Goal: Book appointment/travel/reservation

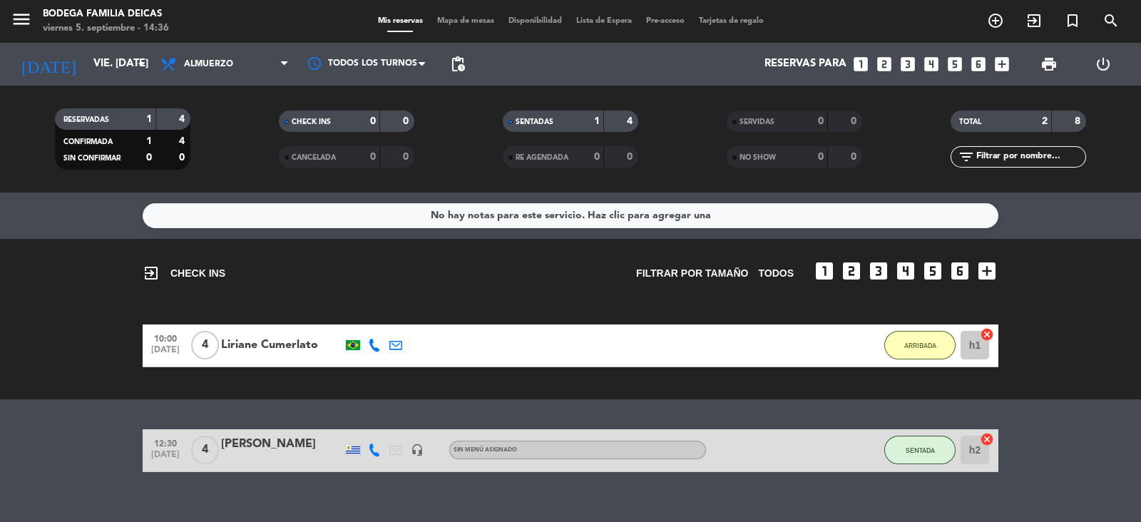
scroll to position [21, 0]
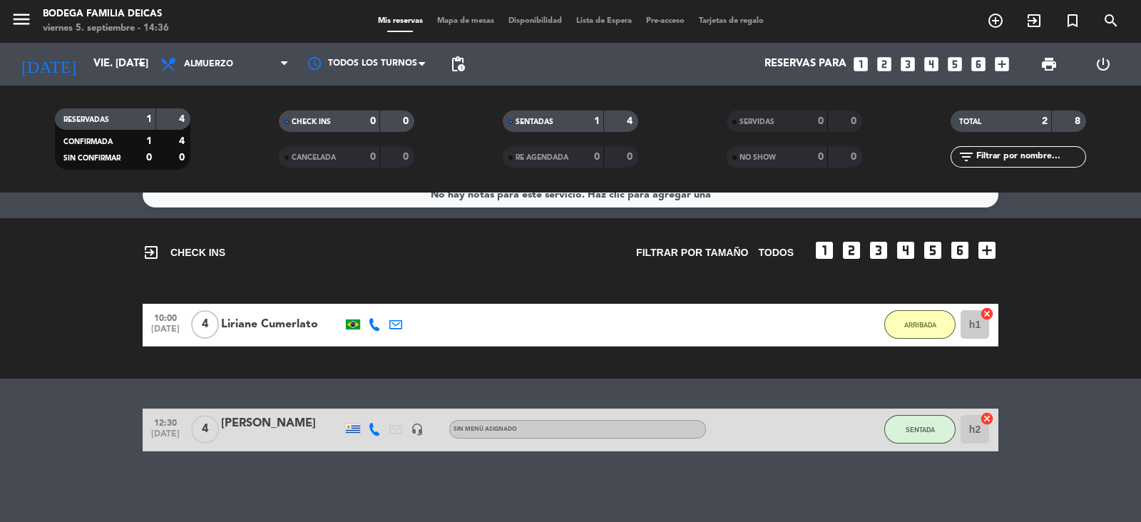
click at [136, 81] on div "[DATE] vie. [DATE] arrow_drop_down" at bounding box center [82, 64] width 143 height 43
click at [131, 67] on input "vie. [DATE]" at bounding box center [155, 64] width 138 height 27
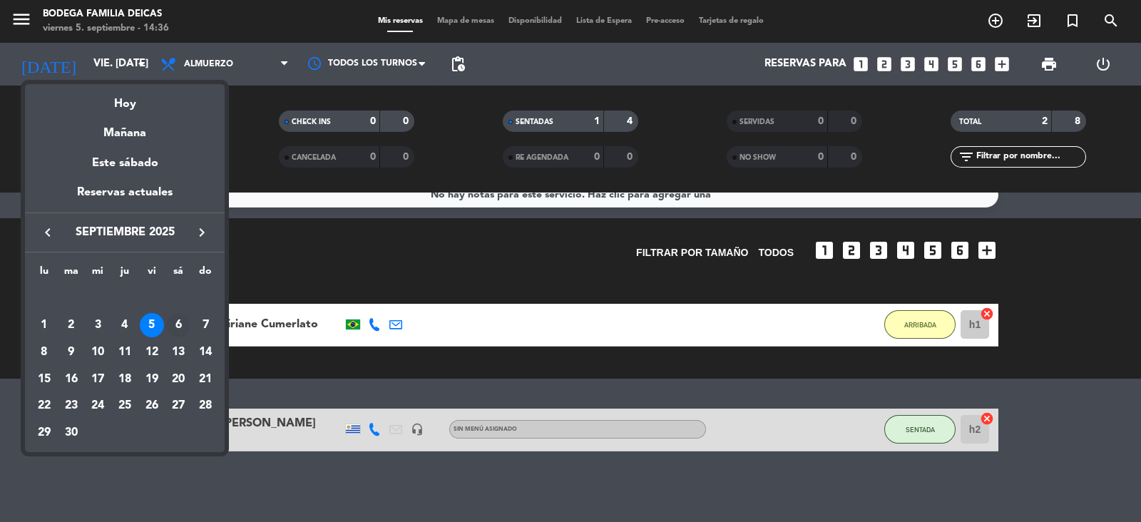
click at [171, 320] on div "6" at bounding box center [178, 325] width 24 height 24
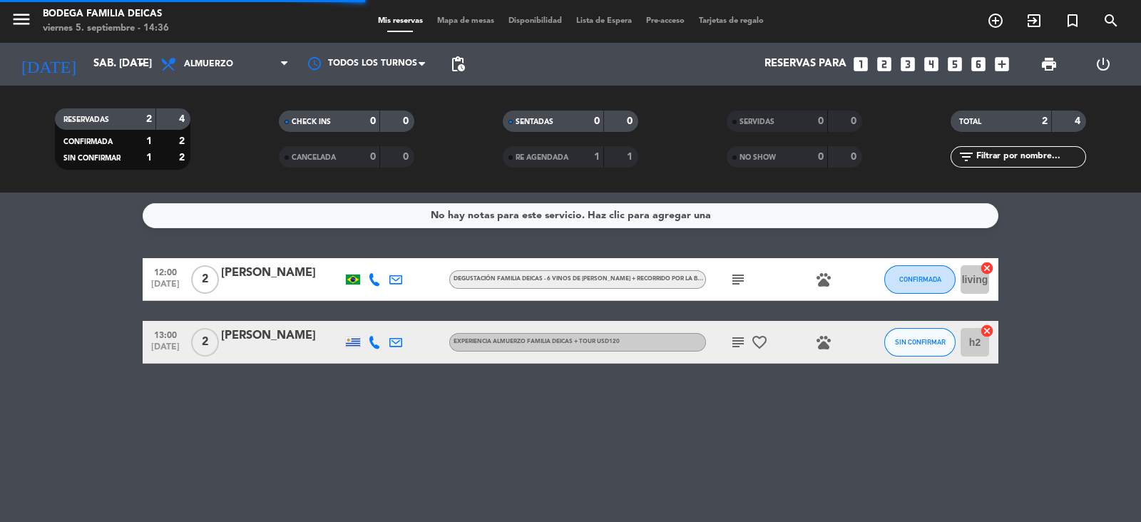
scroll to position [0, 0]
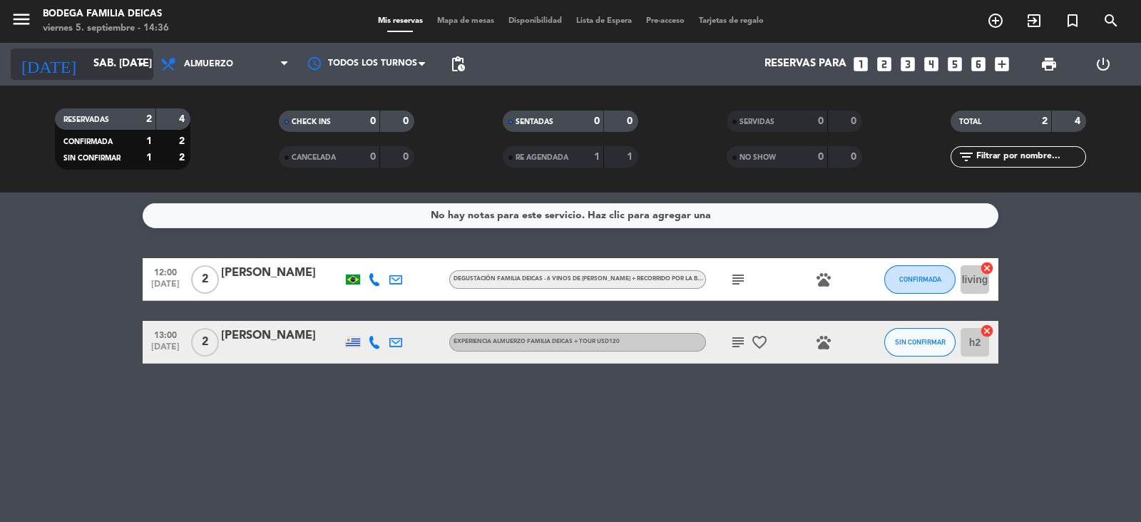
click at [124, 54] on input "sáb. [DATE]" at bounding box center [155, 64] width 138 height 27
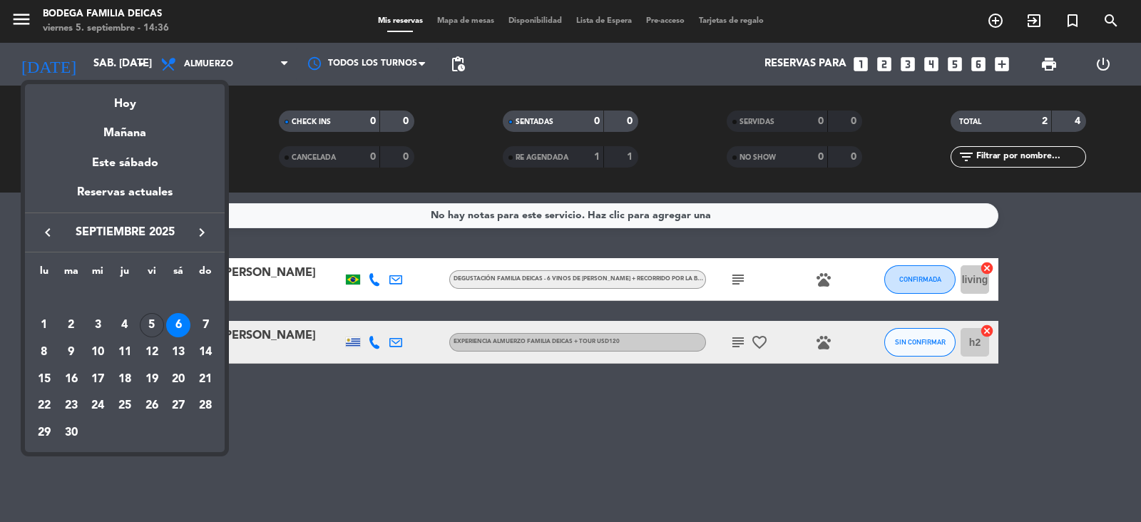
drag, startPoint x: 210, startPoint y: 320, endPoint x: 199, endPoint y: 330, distance: 14.2
click at [210, 321] on div "7" at bounding box center [205, 325] width 24 height 24
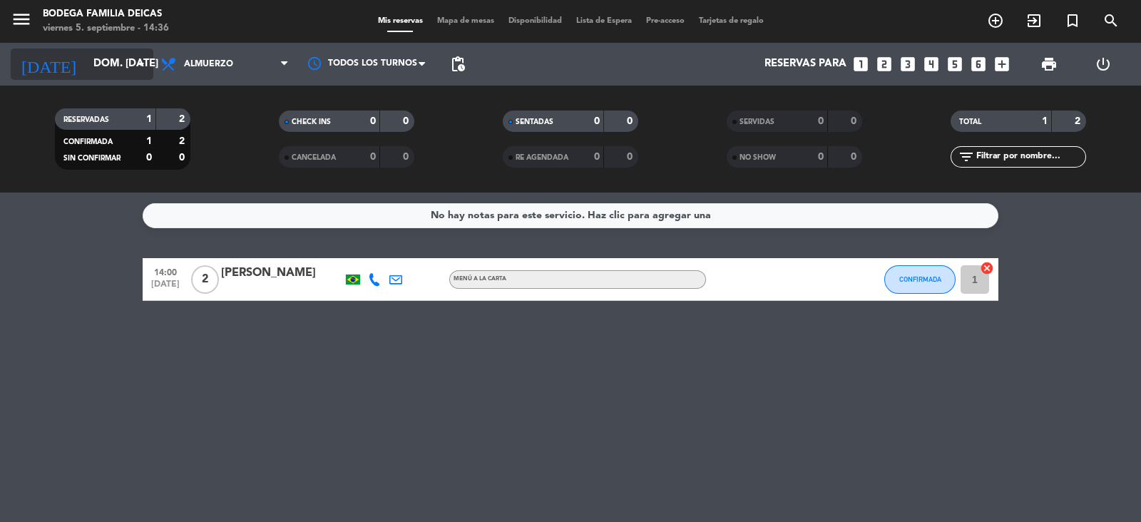
click at [148, 63] on icon "arrow_drop_down" at bounding box center [141, 64] width 17 height 17
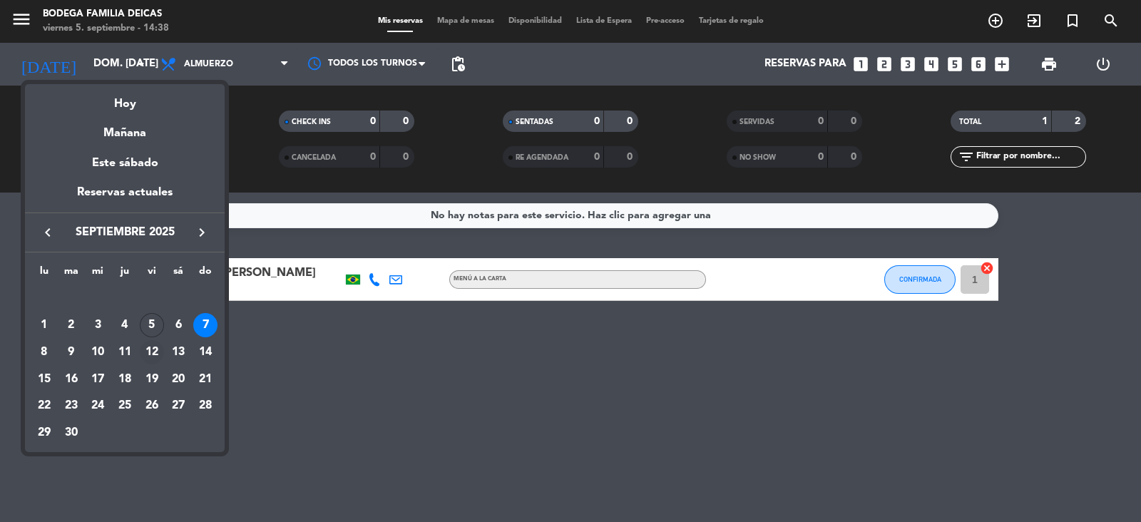
click at [157, 342] on div "12" at bounding box center [152, 352] width 24 height 24
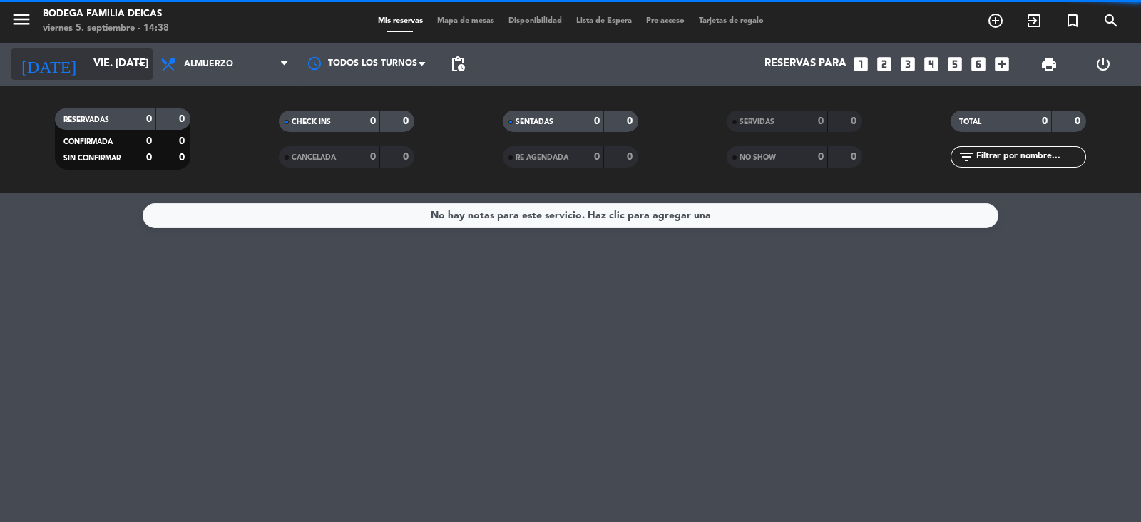
click at [136, 58] on icon "arrow_drop_down" at bounding box center [141, 64] width 17 height 17
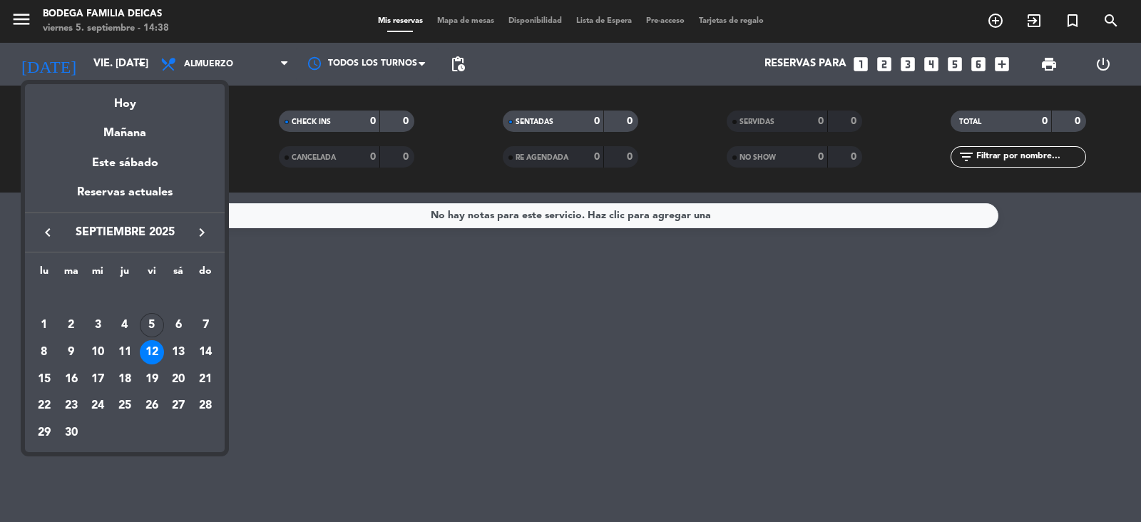
drag, startPoint x: 185, startPoint y: 355, endPoint x: 175, endPoint y: 355, distance: 9.3
click at [181, 354] on div "13" at bounding box center [178, 352] width 24 height 24
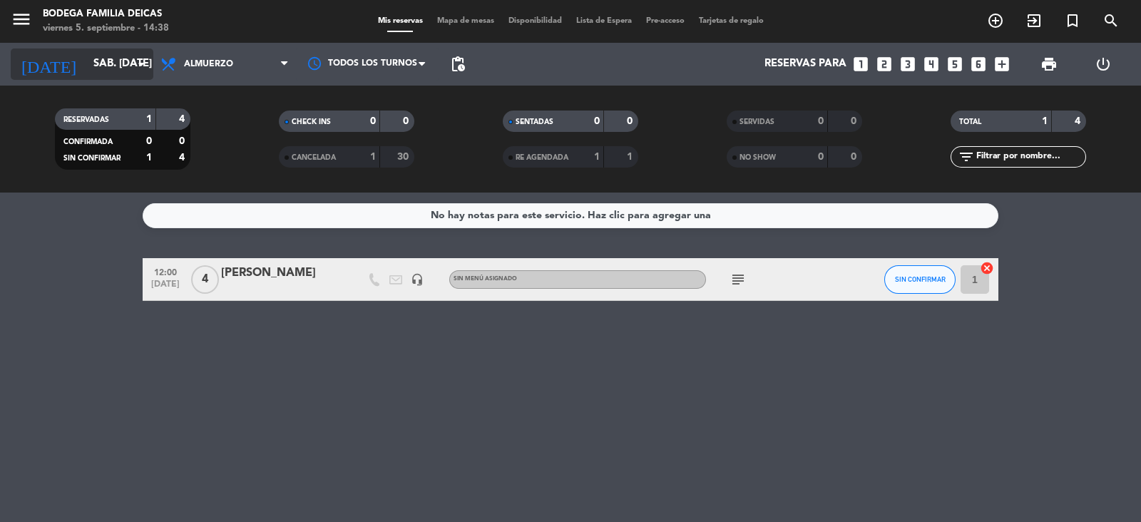
click at [124, 61] on input "sáb. [DATE]" at bounding box center [155, 64] width 138 height 27
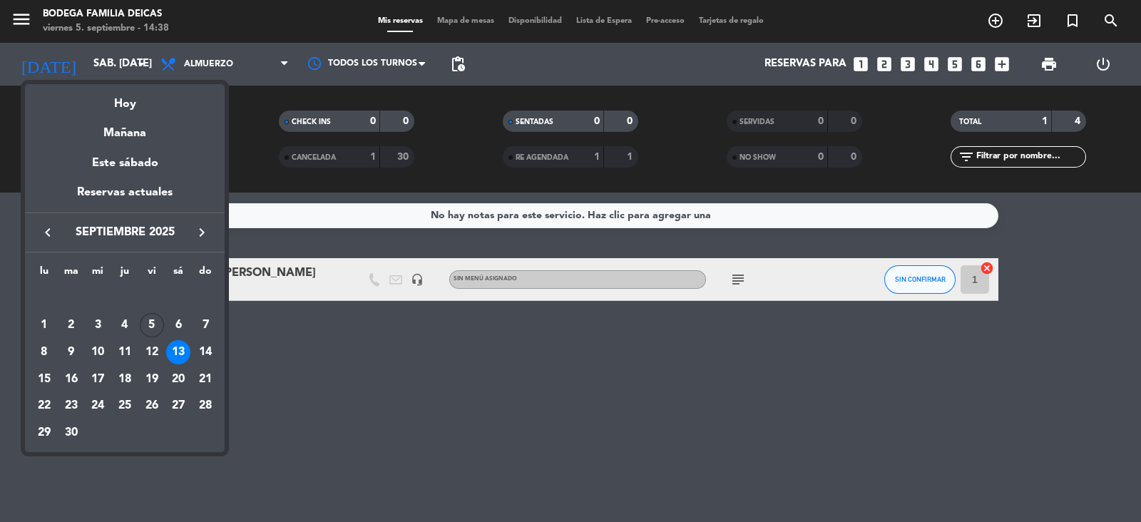
drag, startPoint x: 212, startPoint y: 354, endPoint x: 205, endPoint y: 348, distance: 8.6
click at [210, 352] on div "14" at bounding box center [205, 352] width 24 height 24
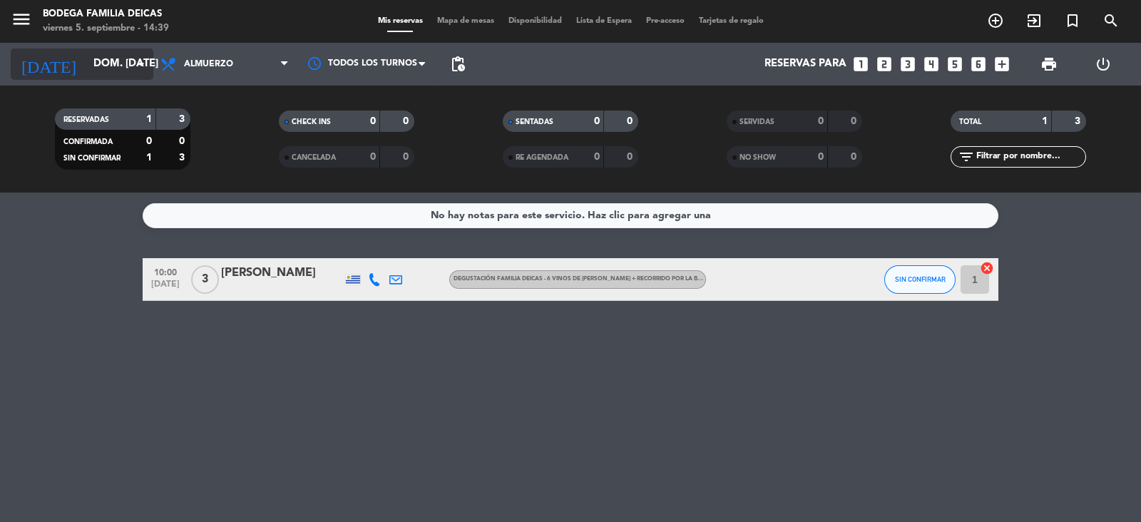
click at [129, 62] on input "dom. [DATE]" at bounding box center [155, 64] width 138 height 27
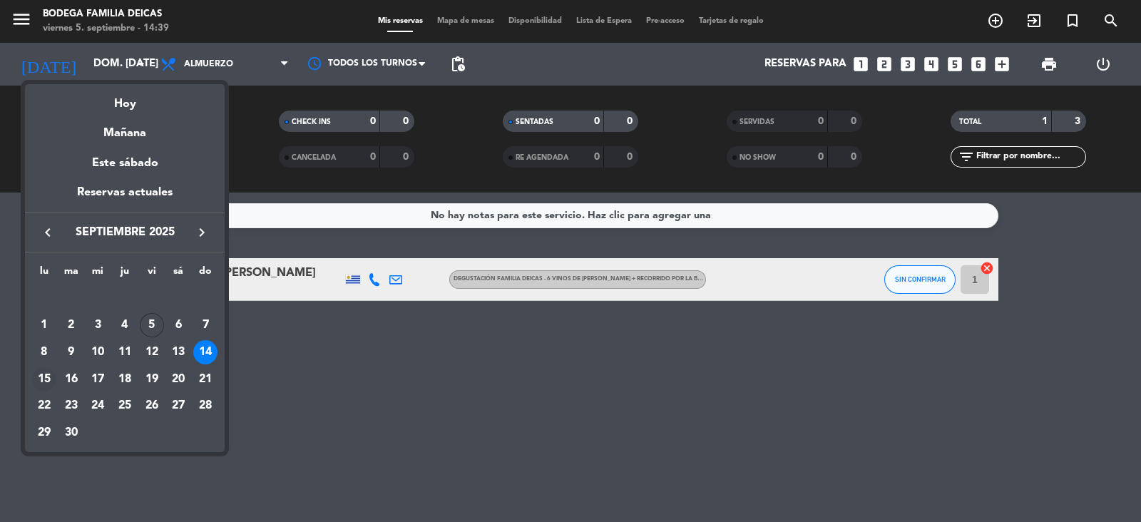
click at [49, 375] on div "15" at bounding box center [44, 379] width 24 height 24
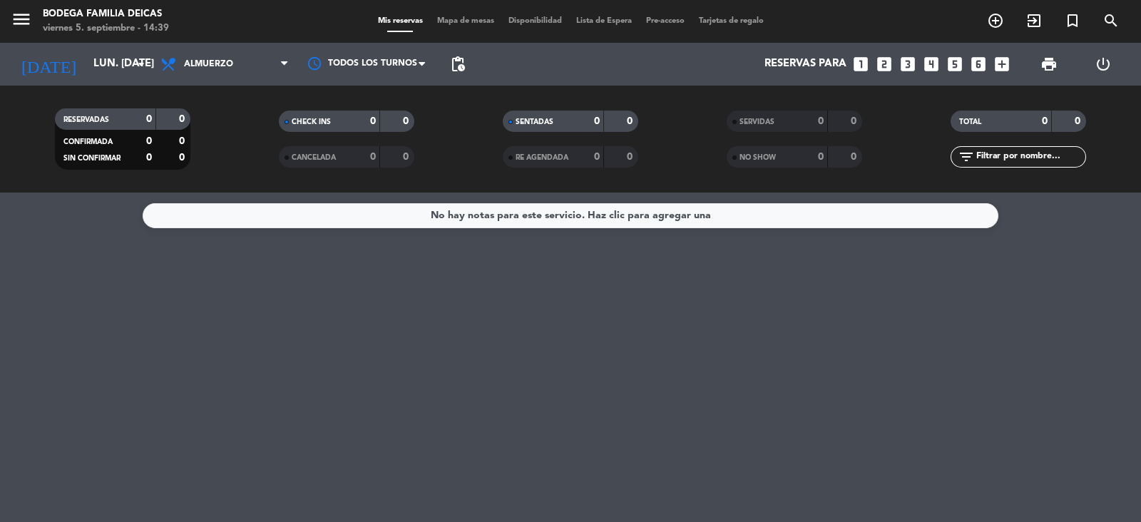
click at [118, 40] on div "menu Bodega Familia Deicas viernes 5. septiembre - 14:39 Mis reservas Mapa de m…" at bounding box center [570, 21] width 1141 height 43
click at [126, 51] on input "lun. [DATE]" at bounding box center [155, 64] width 138 height 27
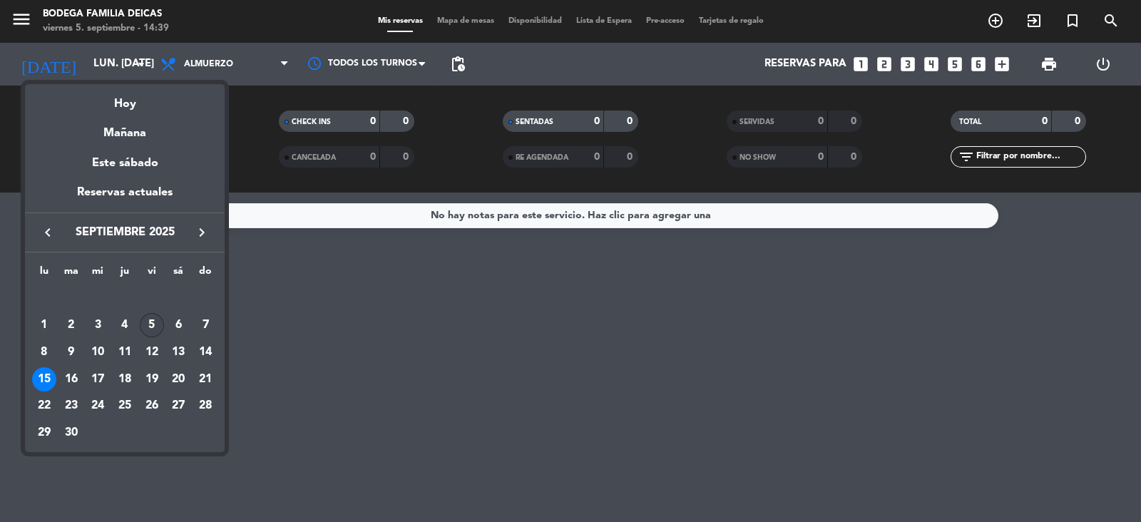
click at [155, 315] on div "5" at bounding box center [152, 325] width 24 height 24
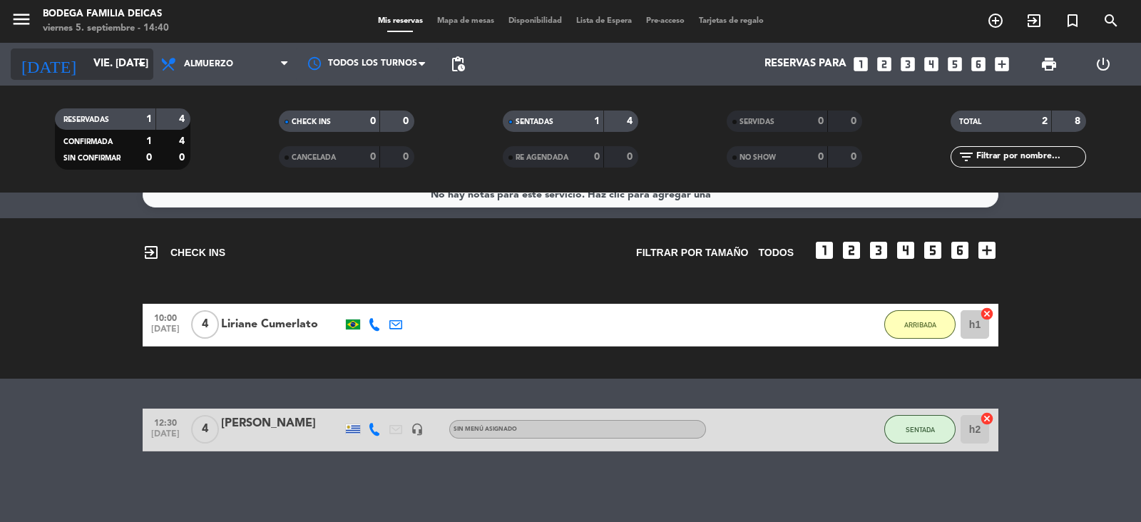
click at [123, 76] on input "vie. [DATE]" at bounding box center [155, 64] width 138 height 27
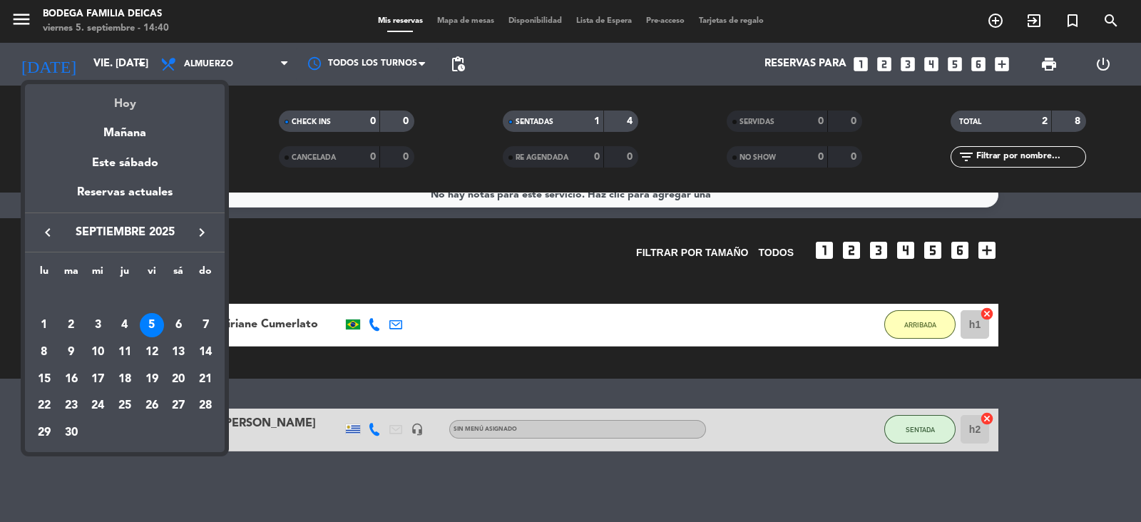
click at [132, 95] on div "Hoy" at bounding box center [125, 98] width 200 height 29
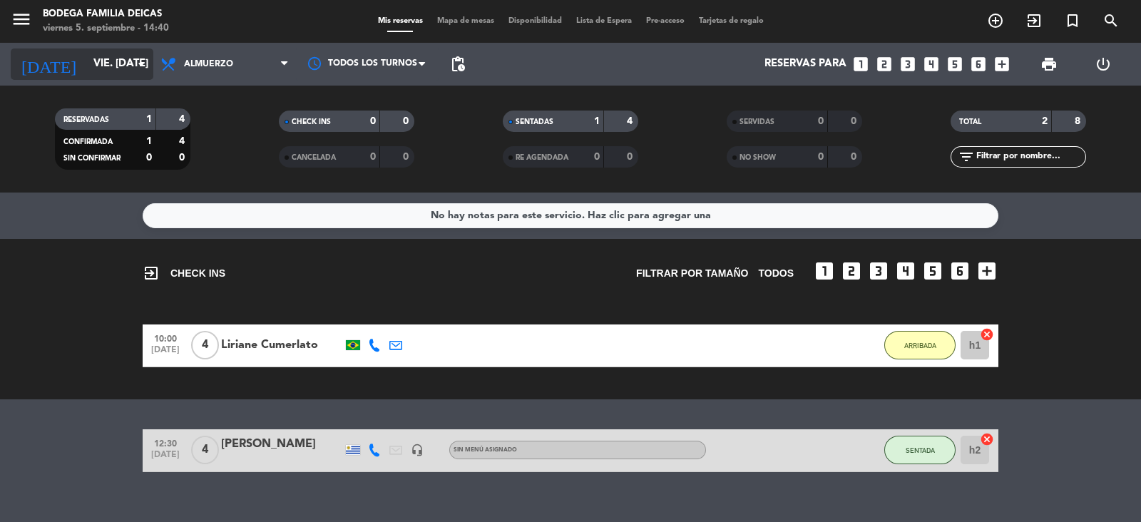
click at [130, 66] on input "vie. [DATE]" at bounding box center [155, 64] width 138 height 27
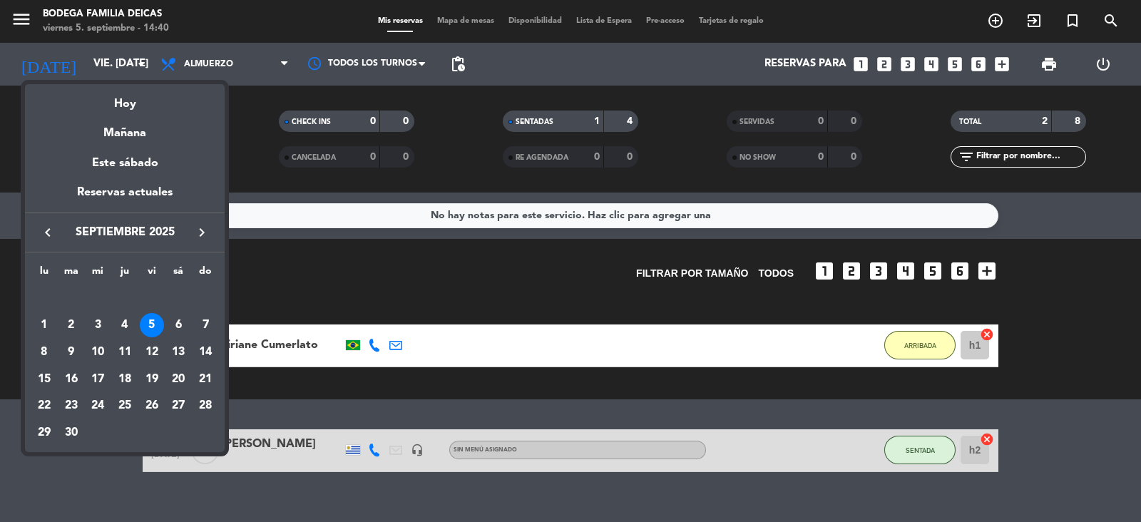
click at [173, 330] on div "6" at bounding box center [178, 325] width 24 height 24
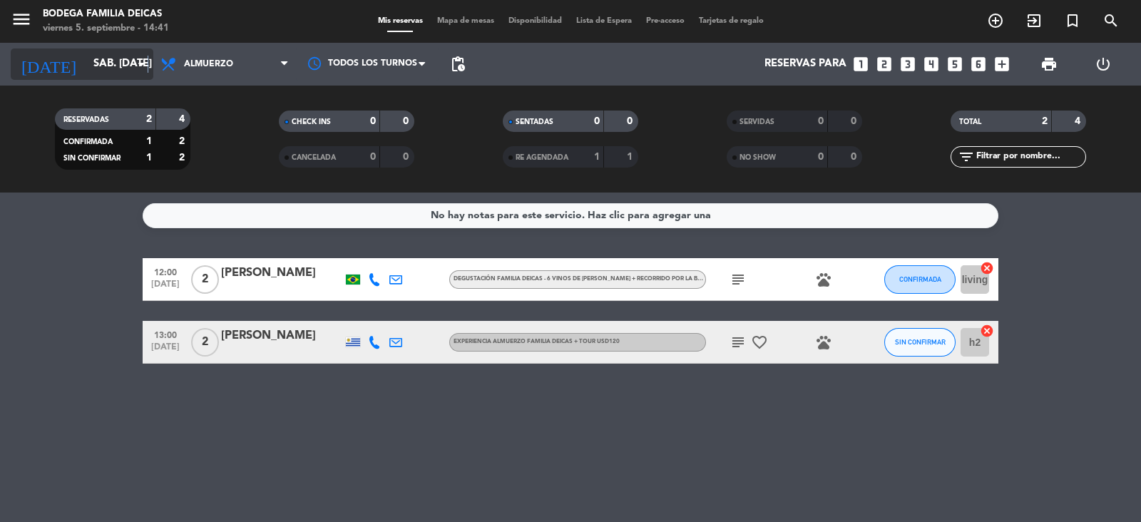
click at [148, 56] on icon "arrow_drop_down" at bounding box center [141, 64] width 17 height 17
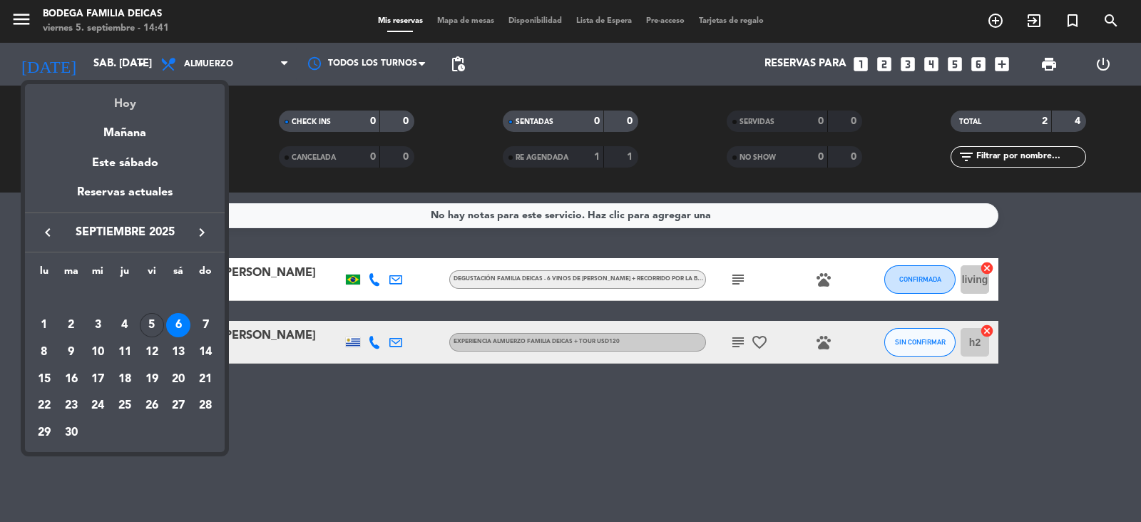
click at [139, 101] on div "Hoy" at bounding box center [125, 98] width 200 height 29
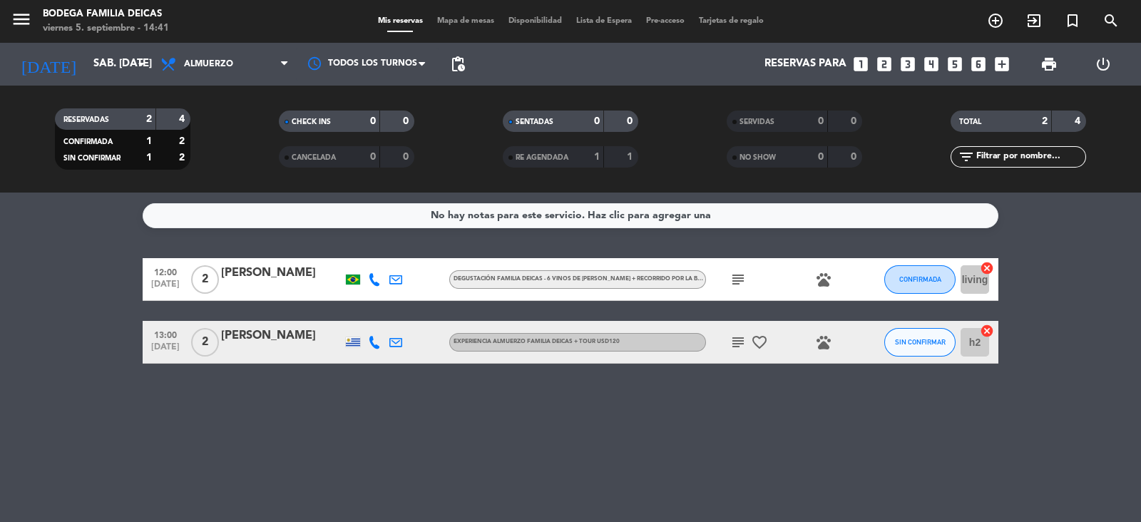
type input "vie. [DATE]"
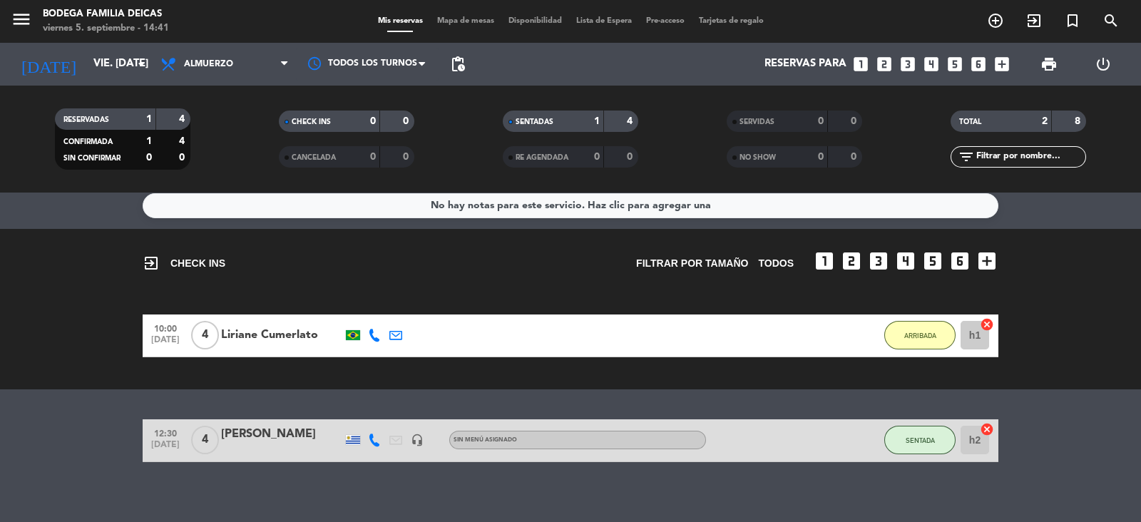
scroll to position [21, 0]
